Goal: Information Seeking & Learning: Learn about a topic

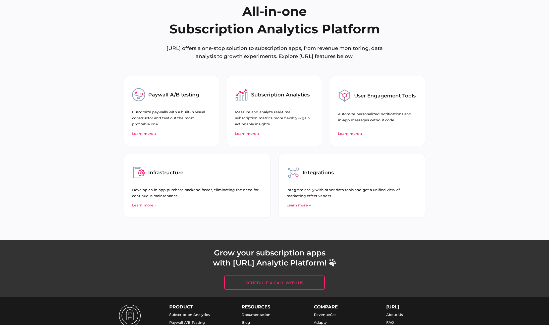
scroll to position [1834, 0]
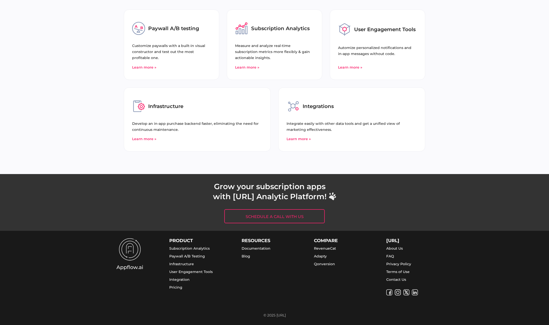
click at [38, 287] on div "PRODUCT Subscription Analytics Paywall A/B Testing Infrastructure User Engageme…" at bounding box center [274, 278] width 549 height 94
click at [177, 288] on link "Pricing" at bounding box center [175, 287] width 13 height 5
click at [186, 255] on link "Paywall A/B Testing" at bounding box center [187, 256] width 36 height 5
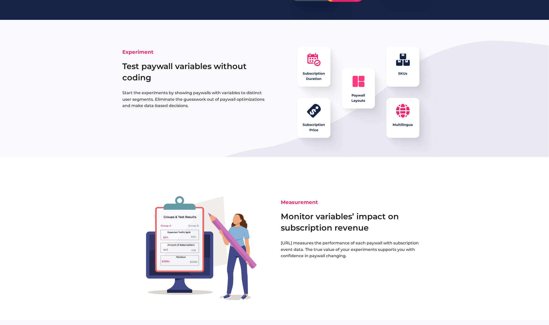
scroll to position [218, 0]
